Goal: Information Seeking & Learning: Check status

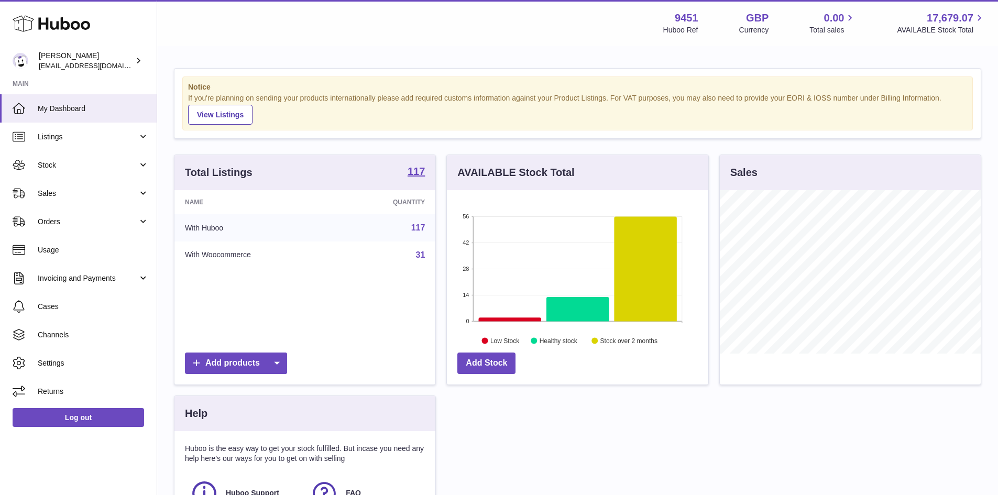
scroll to position [164, 262]
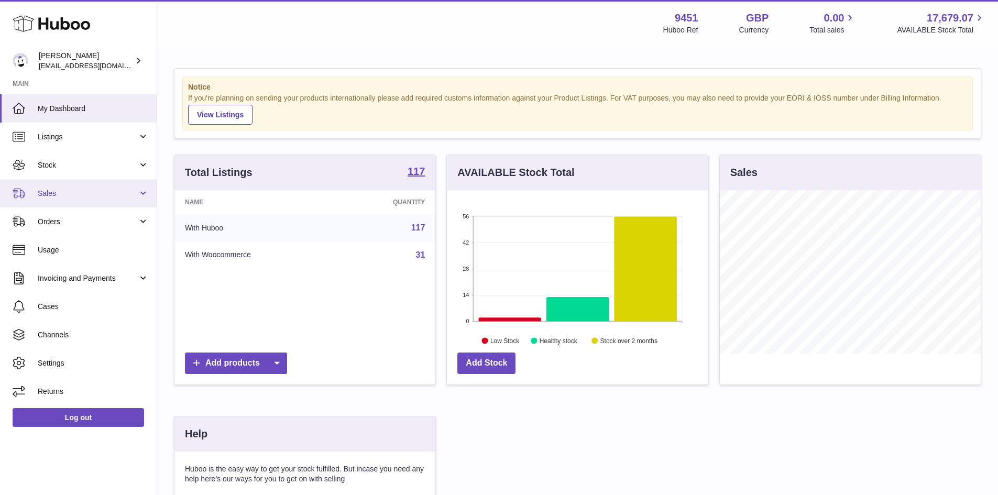
click at [47, 194] on span "Sales" at bounding box center [88, 194] width 100 height 10
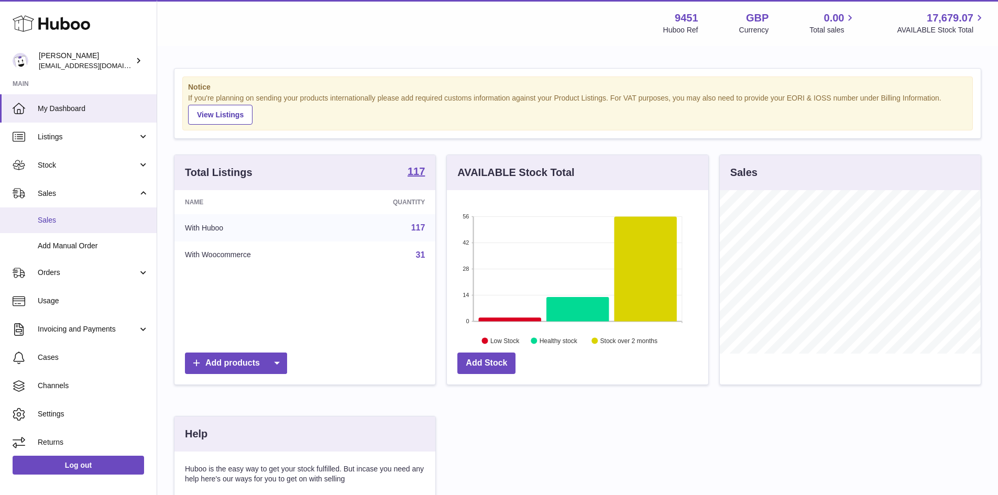
click at [45, 219] on span "Sales" at bounding box center [93, 220] width 111 height 10
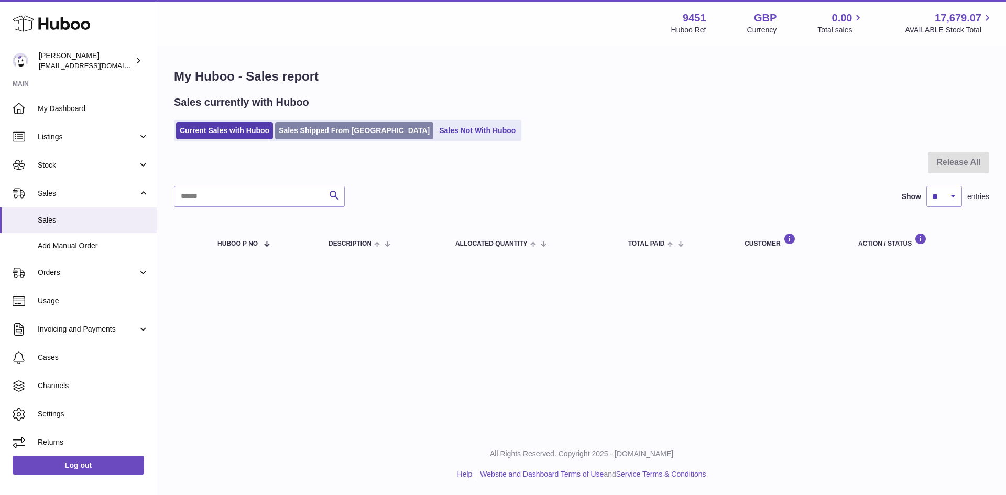
click at [303, 133] on link "Sales Shipped From [GEOGRAPHIC_DATA]" at bounding box center [354, 130] width 158 height 17
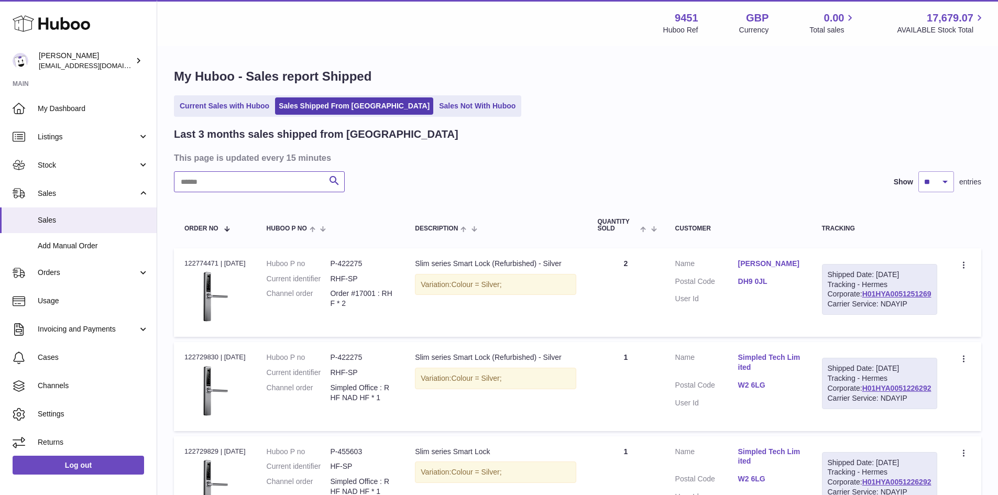
click at [201, 187] on input "text" at bounding box center [259, 181] width 171 height 21
paste input "**********"
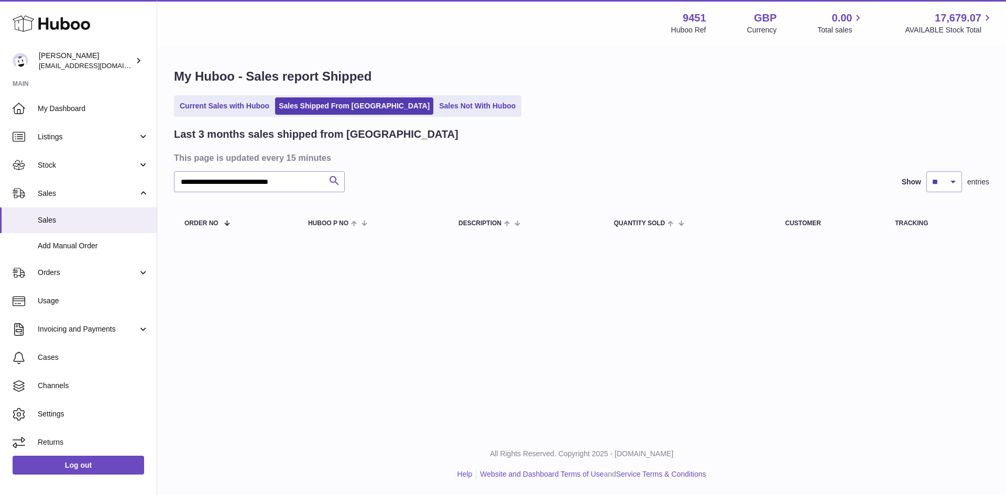
drag, startPoint x: 325, startPoint y: 181, endPoint x: 253, endPoint y: 183, distance: 72.9
click at [253, 183] on div "**********" at bounding box center [259, 181] width 171 height 21
drag, startPoint x: 245, startPoint y: 183, endPoint x: 379, endPoint y: 183, distance: 134.2
click at [379, 183] on div "**********" at bounding box center [582, 181] width 816 height 21
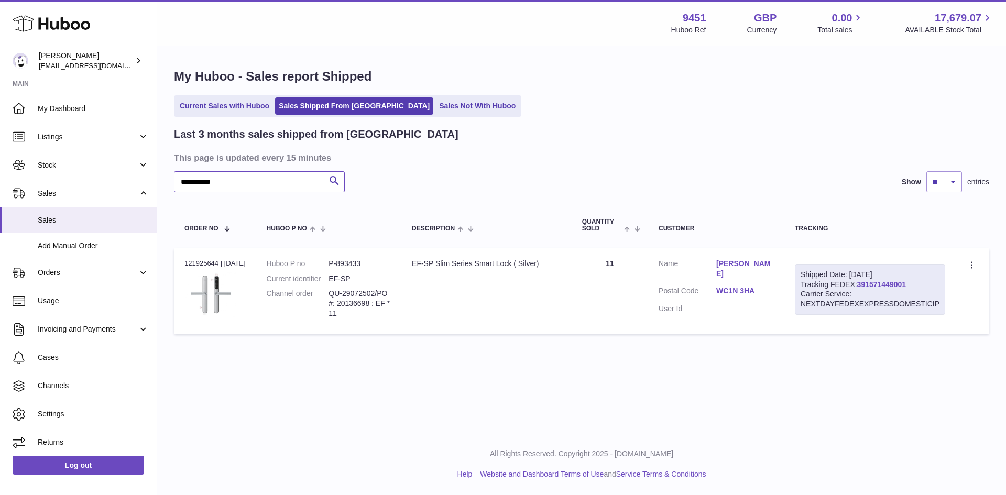
type input "**********"
click at [885, 285] on link "391571449001" at bounding box center [881, 284] width 49 height 8
drag, startPoint x: 374, startPoint y: 261, endPoint x: 342, endPoint y: 265, distance: 31.7
click at [342, 265] on dd "P-893433" at bounding box center [360, 264] width 62 height 10
copy dd "893433"
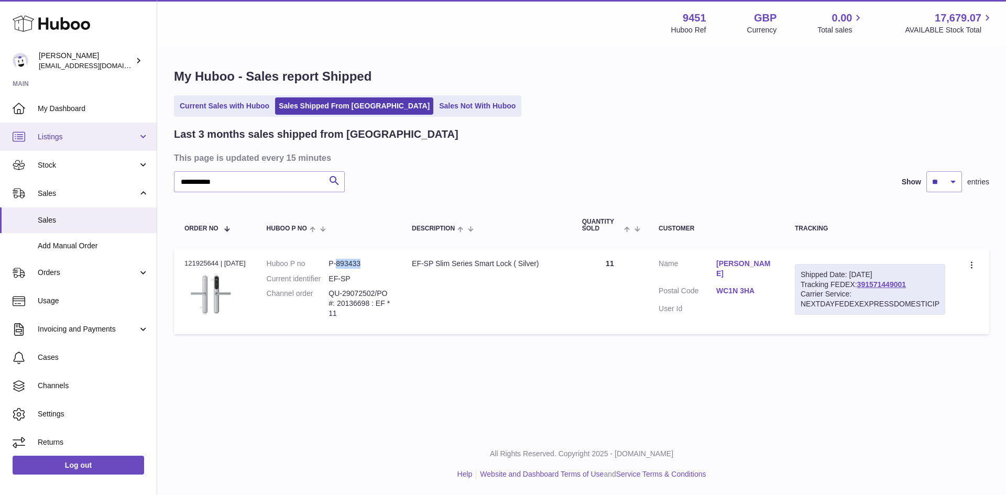
click at [61, 135] on span "Listings" at bounding box center [88, 137] width 100 height 10
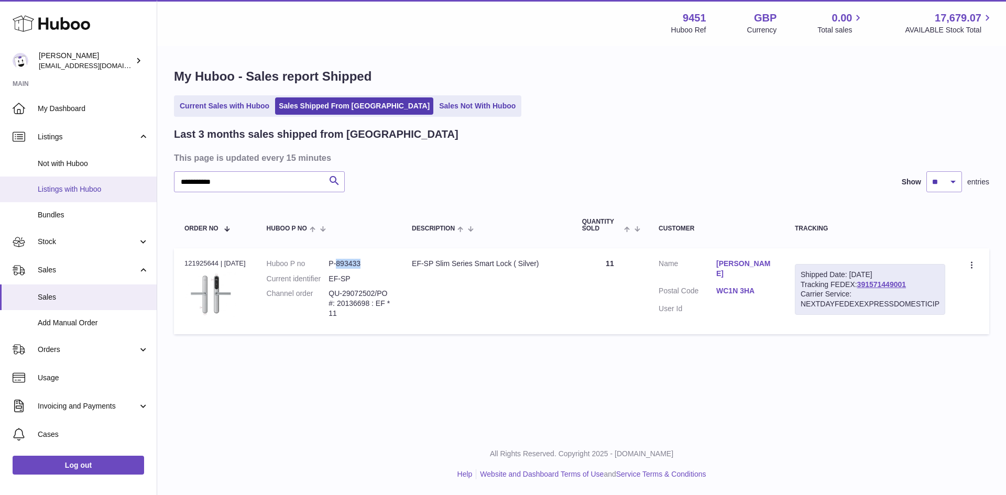
click at [72, 189] on span "Listings with Huboo" at bounding box center [93, 189] width 111 height 10
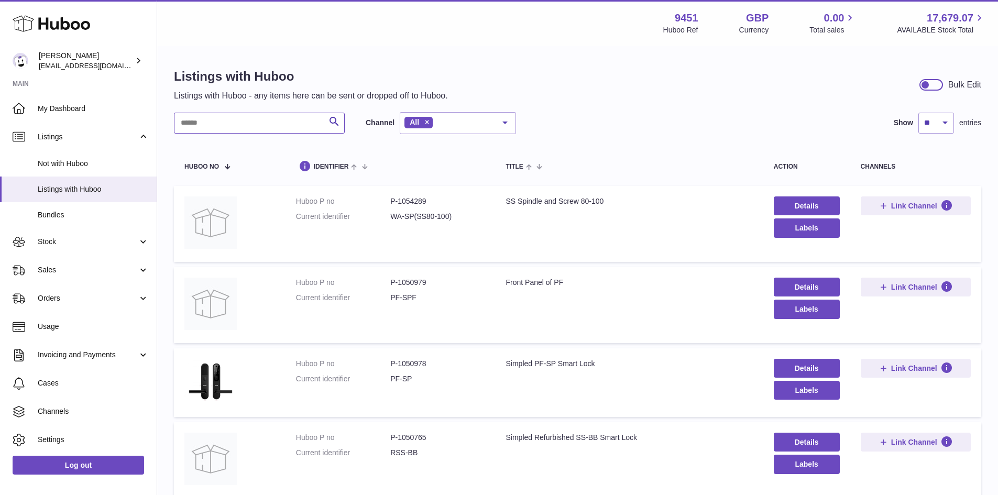
click at [191, 132] on input "text" at bounding box center [259, 123] width 171 height 21
type input "*"
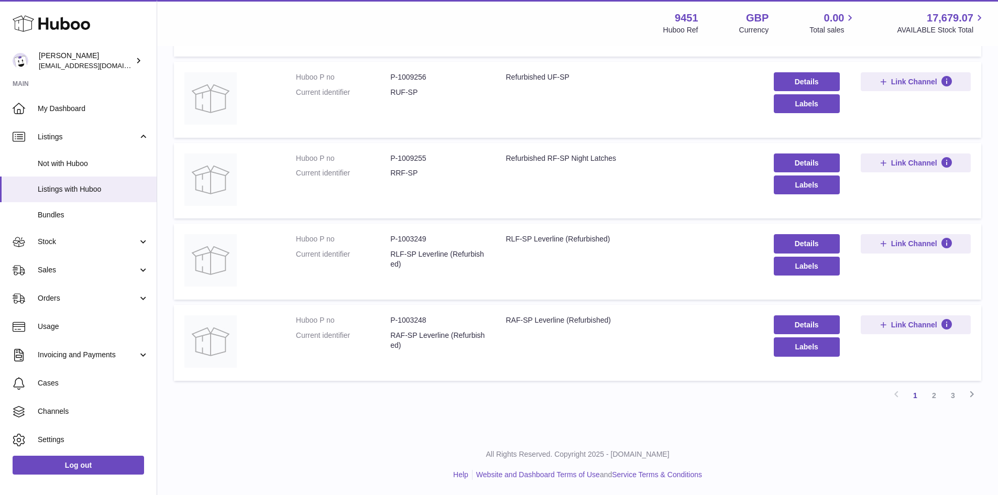
scroll to position [612, 0]
type input "**"
click at [936, 396] on link "2" at bounding box center [934, 395] width 19 height 19
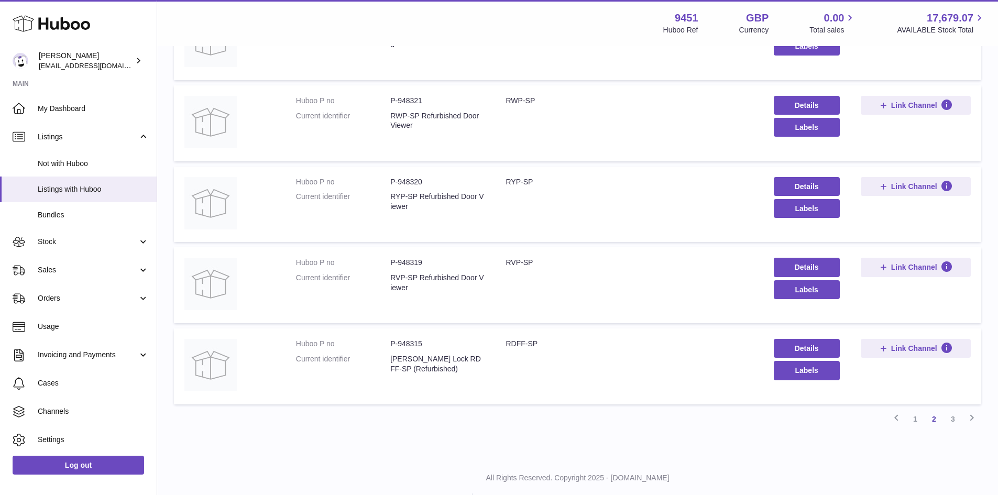
scroll to position [612, 0]
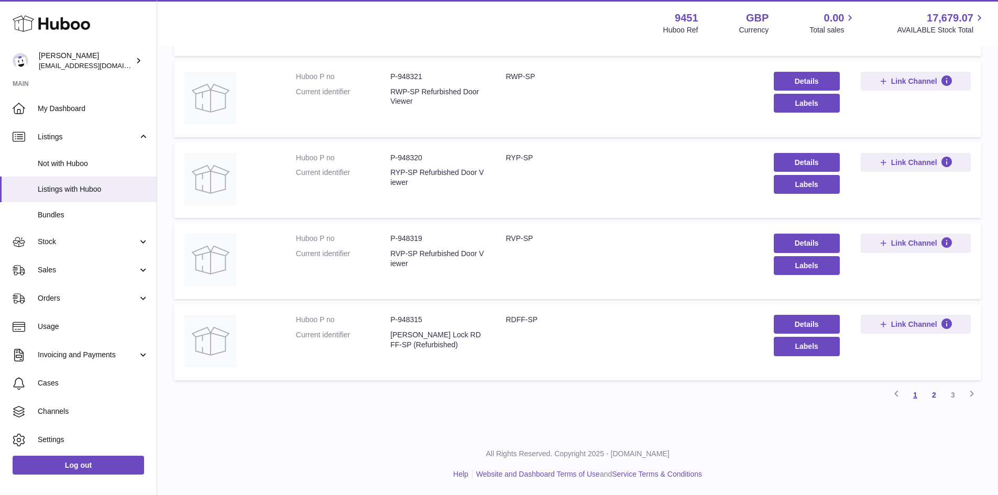
click at [918, 399] on link "1" at bounding box center [915, 395] width 19 height 19
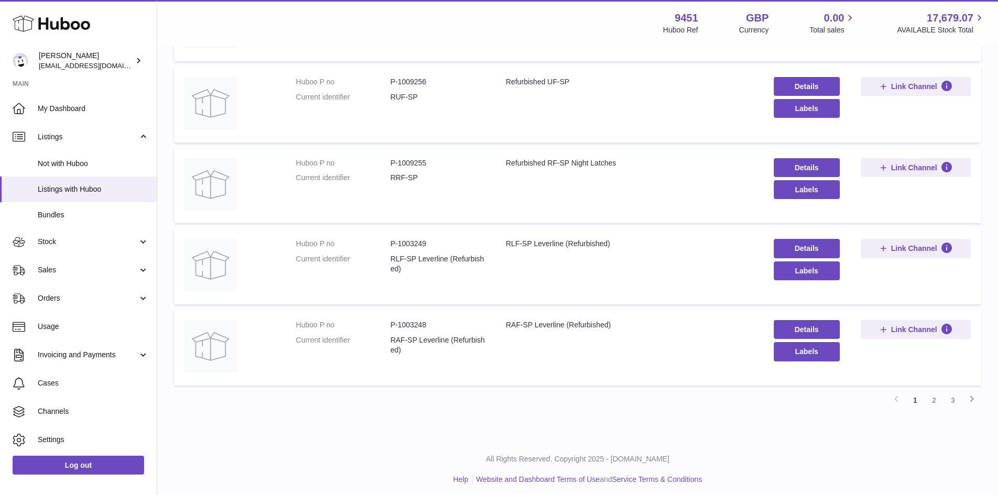
scroll to position [612, 0]
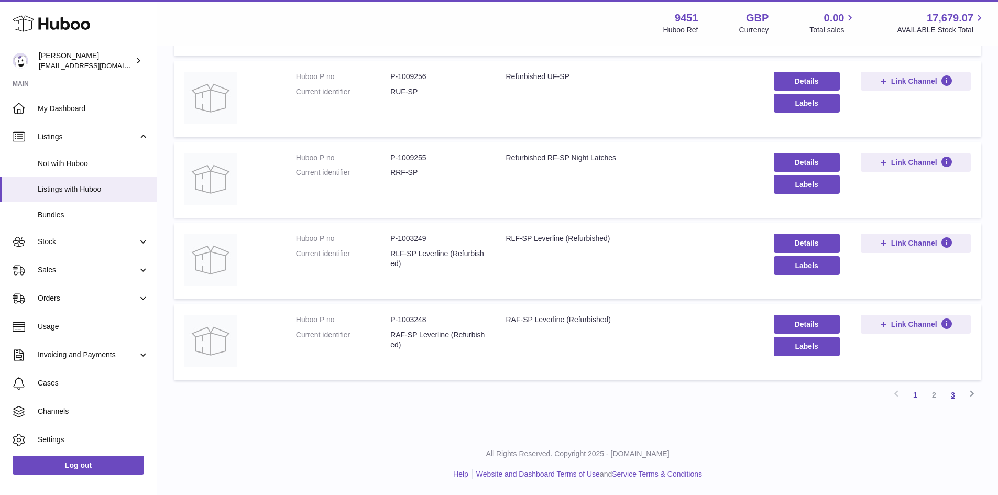
click at [952, 396] on link "3" at bounding box center [953, 395] width 19 height 19
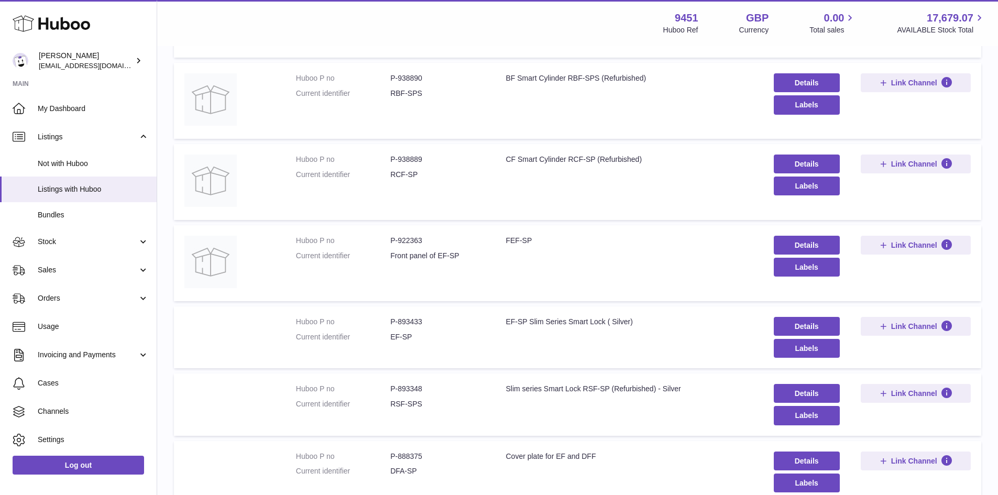
scroll to position [362, 0]
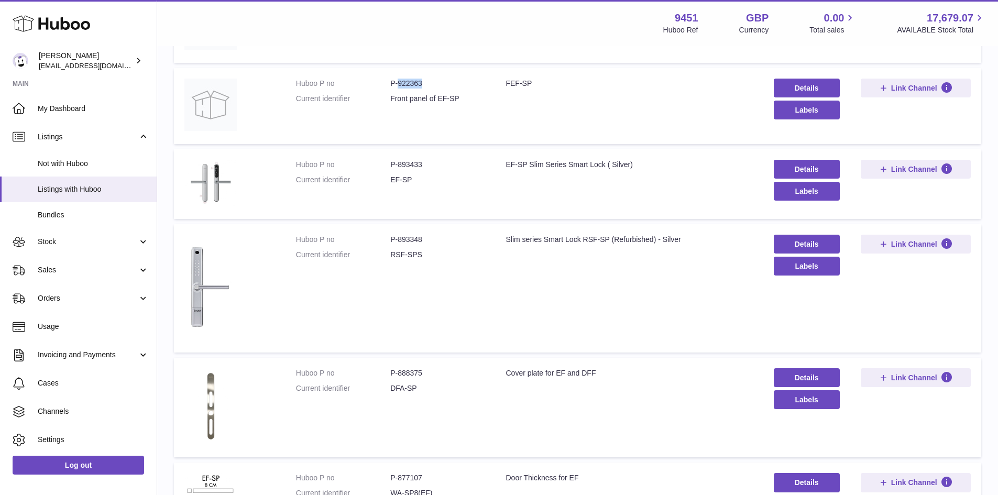
drag, startPoint x: 428, startPoint y: 84, endPoint x: 396, endPoint y: 84, distance: 31.4
click at [396, 84] on dd "P-922363" at bounding box center [437, 84] width 94 height 10
copy dd "922363"
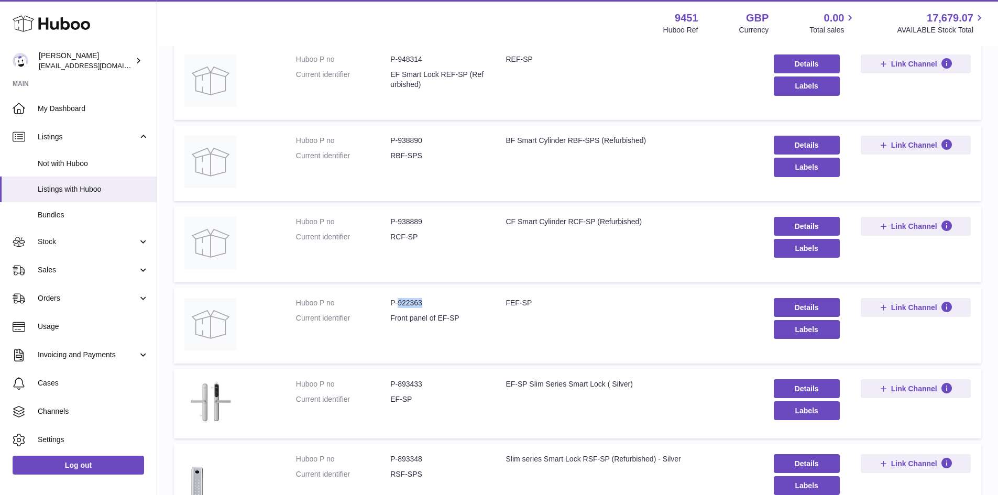
scroll to position [157, 0]
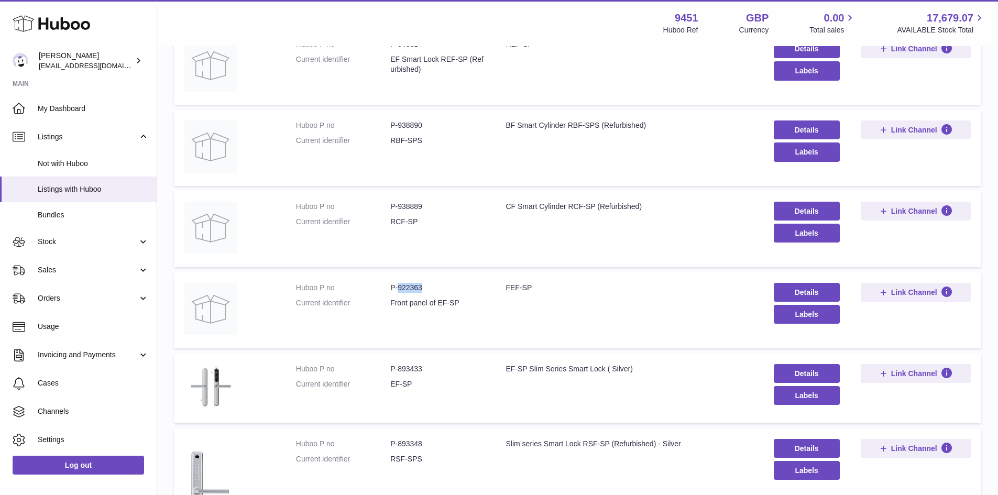
click at [445, 289] on dd "P-922363" at bounding box center [437, 288] width 94 height 10
drag, startPoint x: 436, startPoint y: 369, endPoint x: 398, endPoint y: 371, distance: 37.8
click at [398, 371] on dd "P-893433" at bounding box center [437, 369] width 94 height 10
copy dd "893433"
click at [58, 274] on span "Sales" at bounding box center [88, 270] width 100 height 10
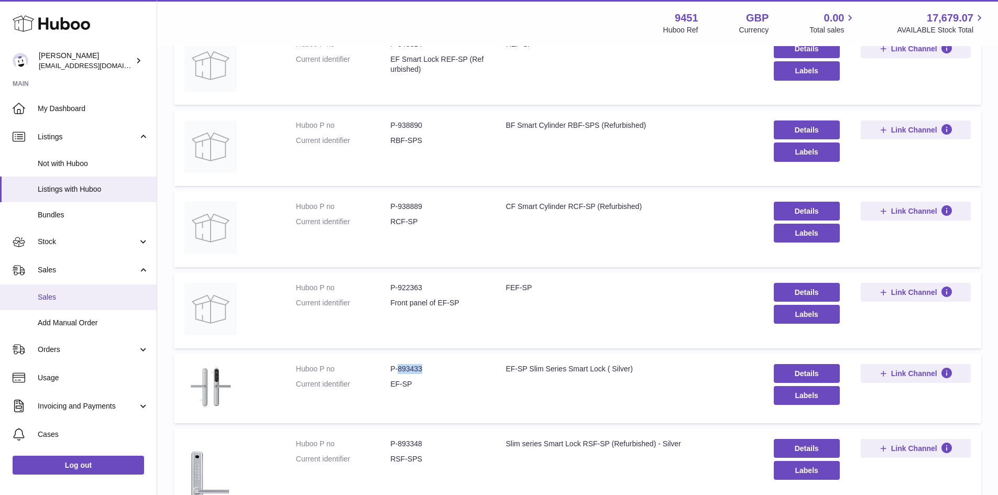
click at [56, 293] on span "Sales" at bounding box center [93, 297] width 111 height 10
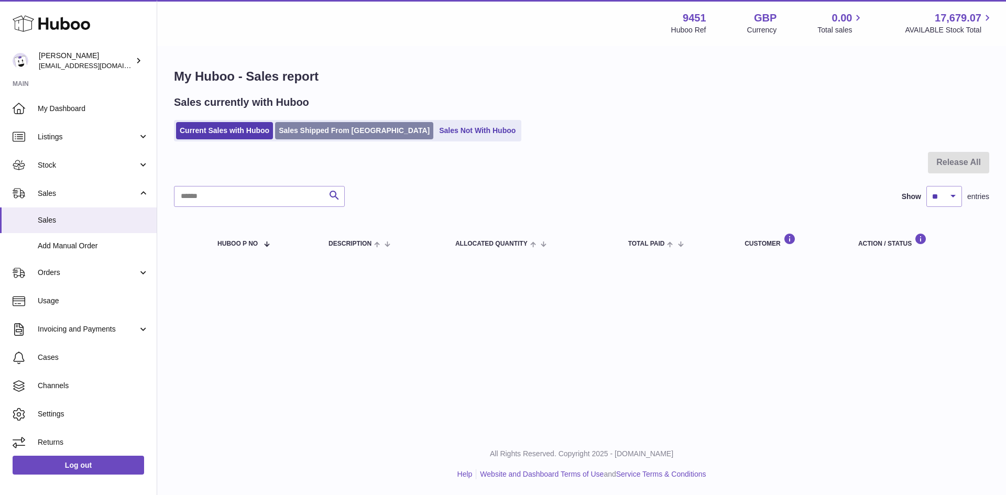
click at [299, 136] on link "Sales Shipped From [GEOGRAPHIC_DATA]" at bounding box center [354, 130] width 158 height 17
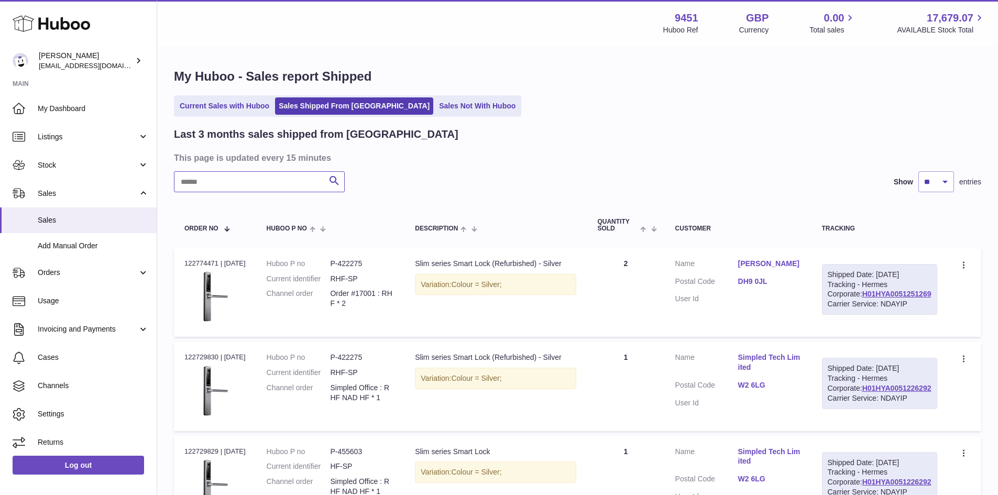
paste input "******"
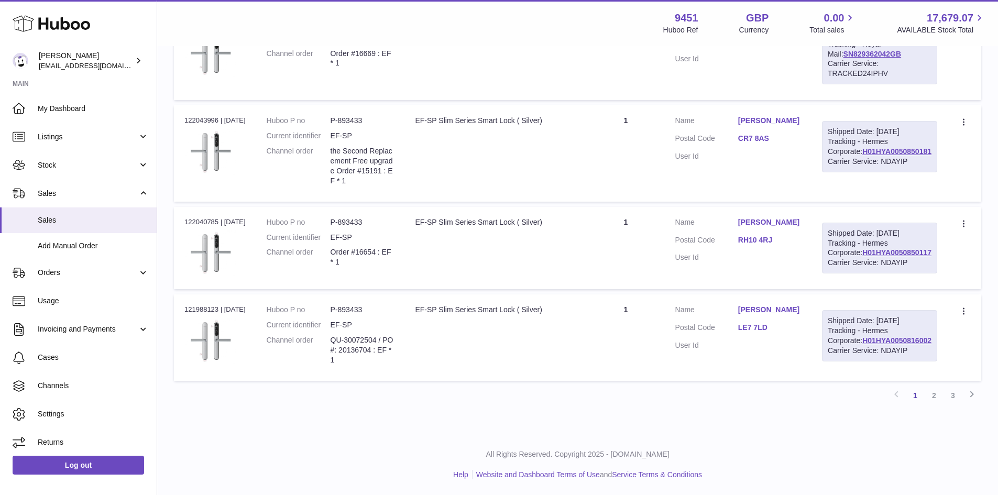
scroll to position [1038, 0]
type input "******"
click at [933, 394] on link "2" at bounding box center [934, 395] width 19 height 19
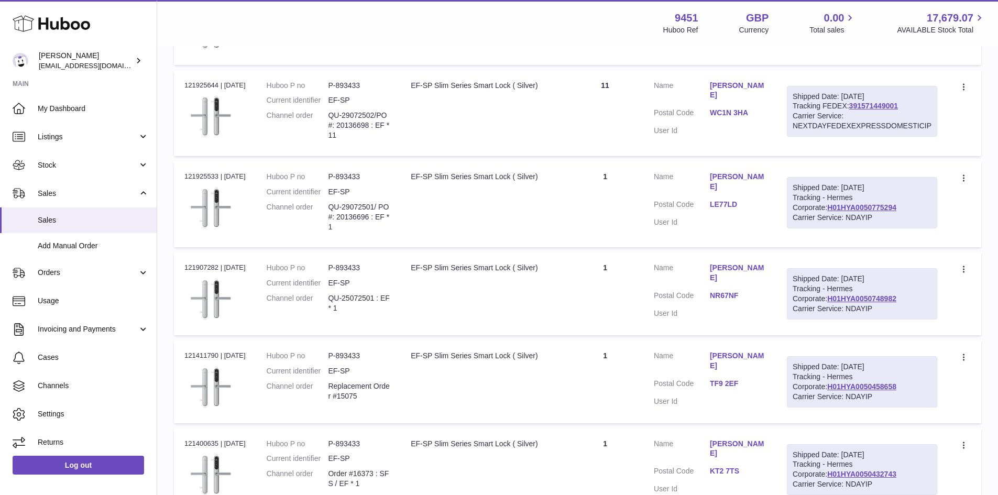
scroll to position [200, 0]
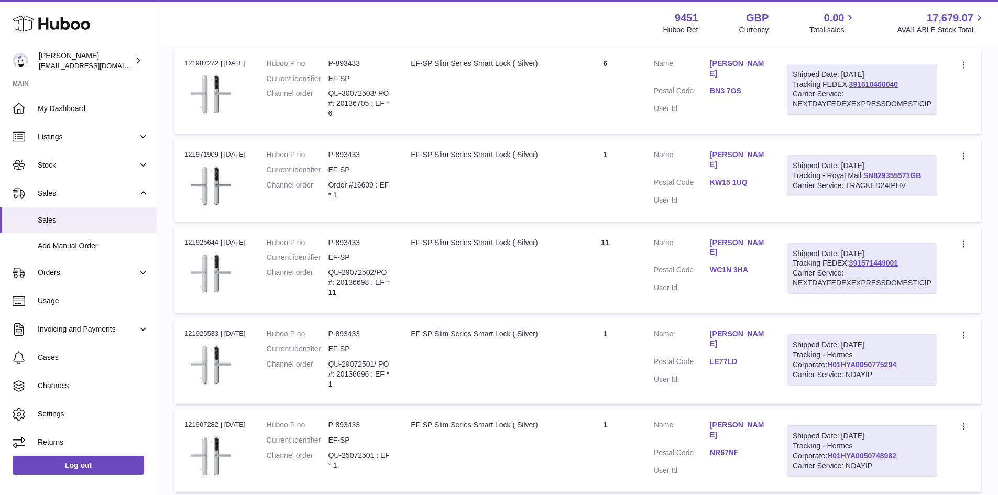
click at [741, 256] on link "Sagiv Yosef" at bounding box center [738, 248] width 56 height 20
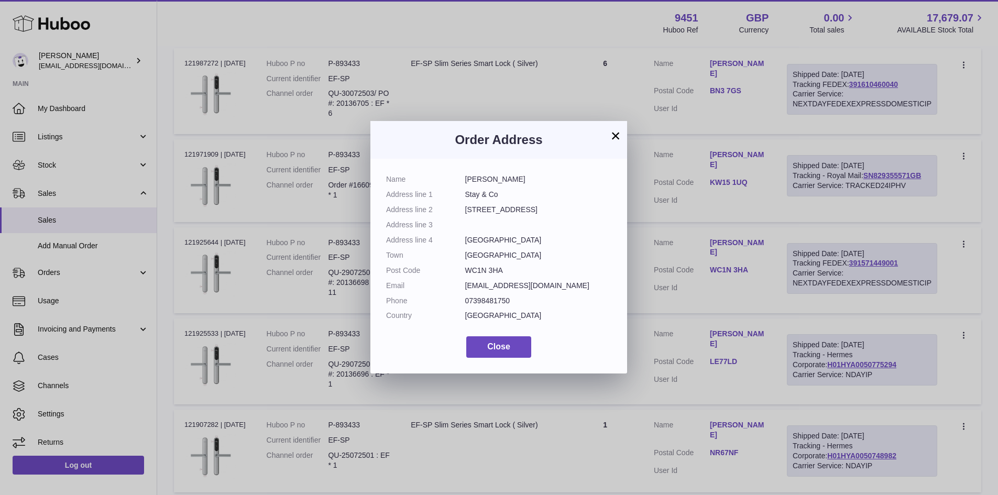
click at [741, 256] on div "× Order Address Name Sagiv Yosef Address line 1 Stay & Co Address line 2 8 Emer…" at bounding box center [499, 247] width 998 height 495
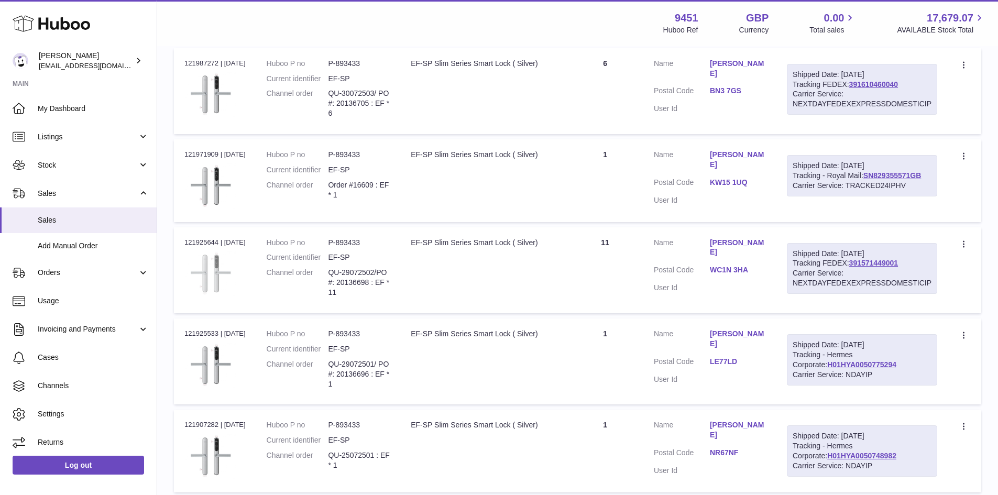
click at [218, 279] on img at bounding box center [210, 274] width 52 height 46
